Goal: Task Accomplishment & Management: Complete application form

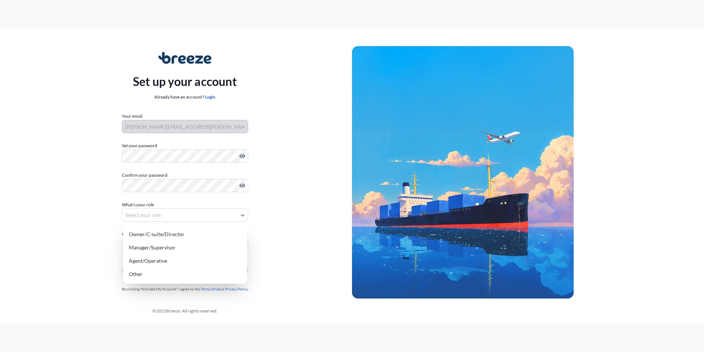
click at [172, 217] on body "Set up your account Already have an account? Login Your email [PERSON_NAME][EMA…" at bounding box center [352, 176] width 704 height 352
click at [155, 259] on div "Agent/Operative" at bounding box center [185, 260] width 118 height 13
select select "agent/operative"
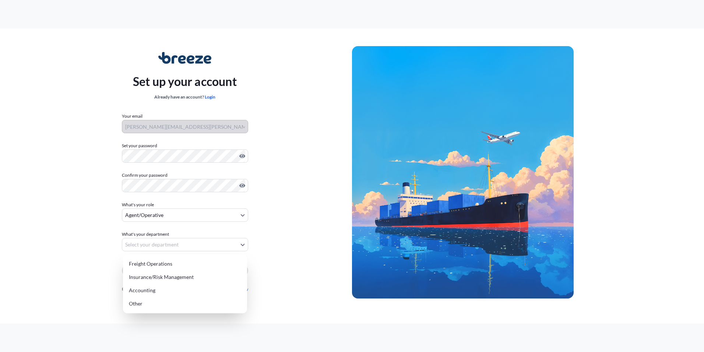
click at [154, 247] on body "Set up your account Already have an account? Login Your email tracy.glynn@cargo…" at bounding box center [352, 176] width 704 height 352
click at [154, 265] on div "Freight Operations" at bounding box center [185, 263] width 118 height 13
select select "freight operations"
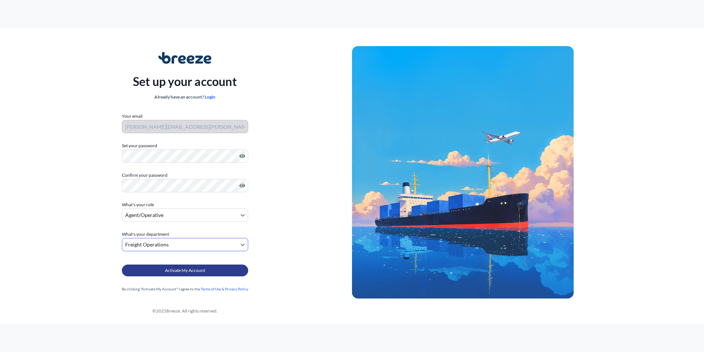
click at [153, 271] on button "Activate My Account" at bounding box center [185, 270] width 126 height 12
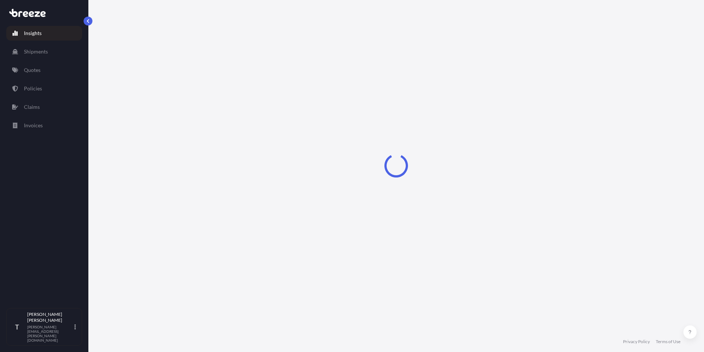
select select "2025"
